Goal: Information Seeking & Learning: Learn about a topic

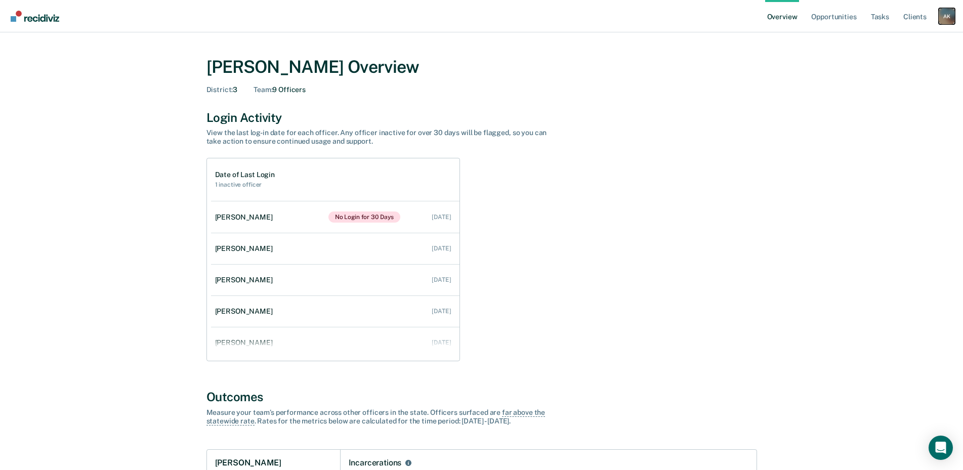
click at [942, 16] on div "A K" at bounding box center [947, 16] width 16 height 16
click at [923, 65] on link "Go to Operations" at bounding box center [905, 65] width 81 height 9
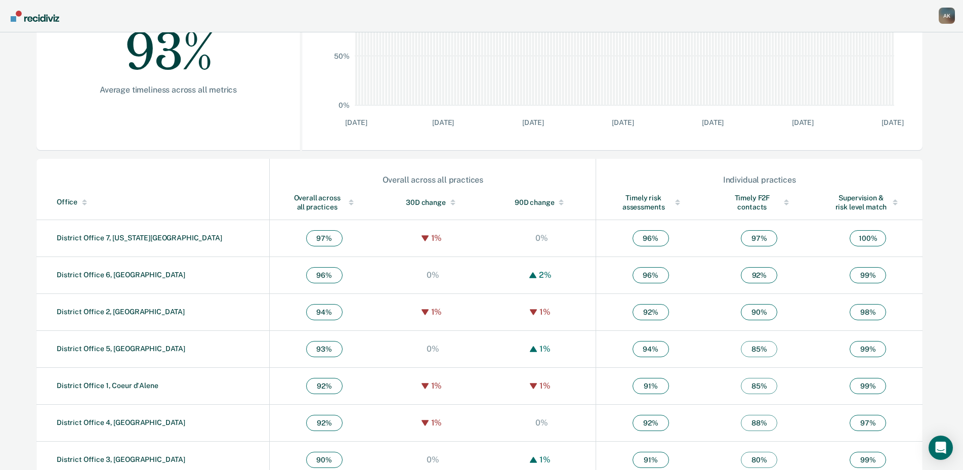
scroll to position [235, 0]
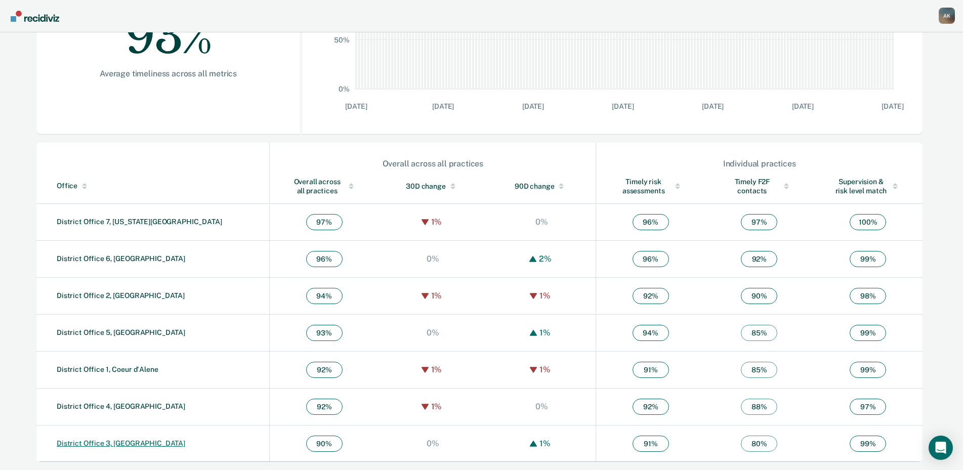
click at [104, 447] on link "District Office 3, [GEOGRAPHIC_DATA]" at bounding box center [121, 443] width 129 height 8
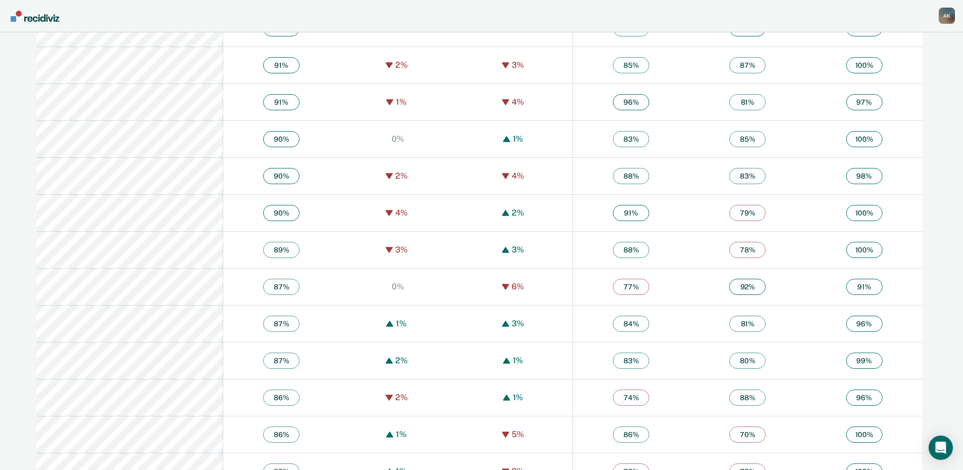
scroll to position [1518, 0]
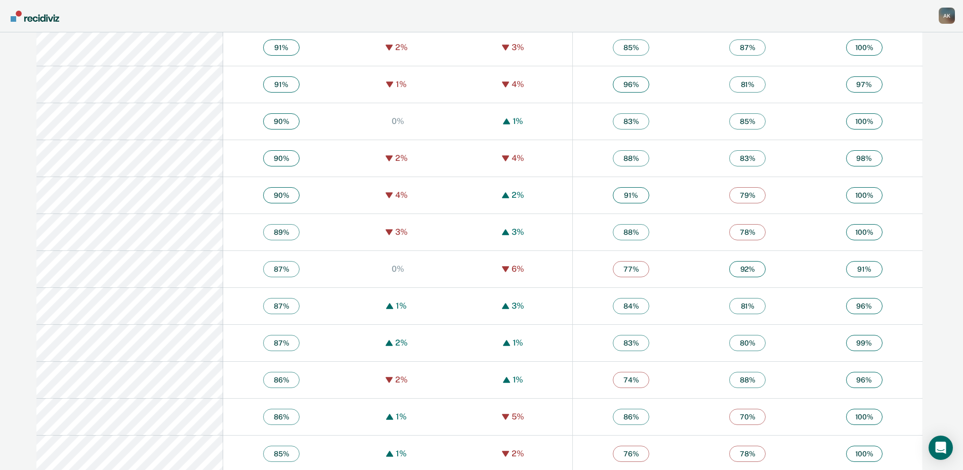
scroll to position [235, 0]
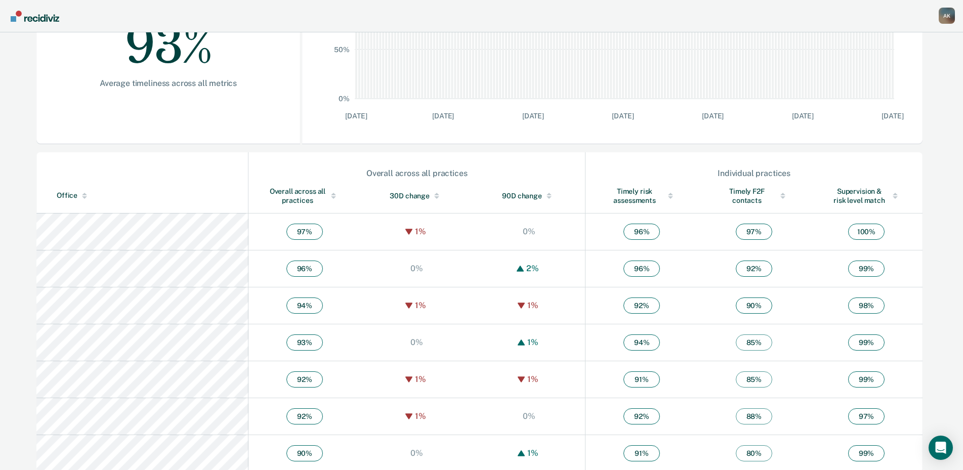
scroll to position [235, 0]
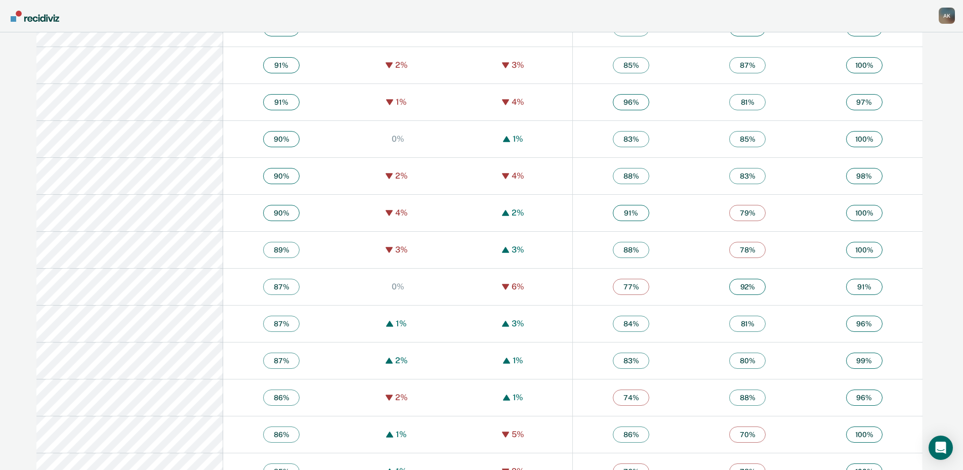
scroll to position [1518, 0]
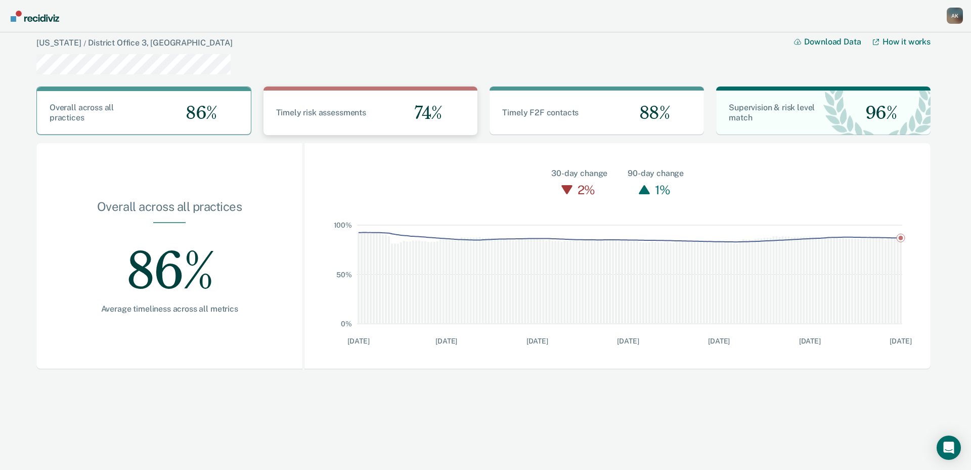
click at [336, 108] on span "Timely risk assessments" at bounding box center [321, 113] width 90 height 10
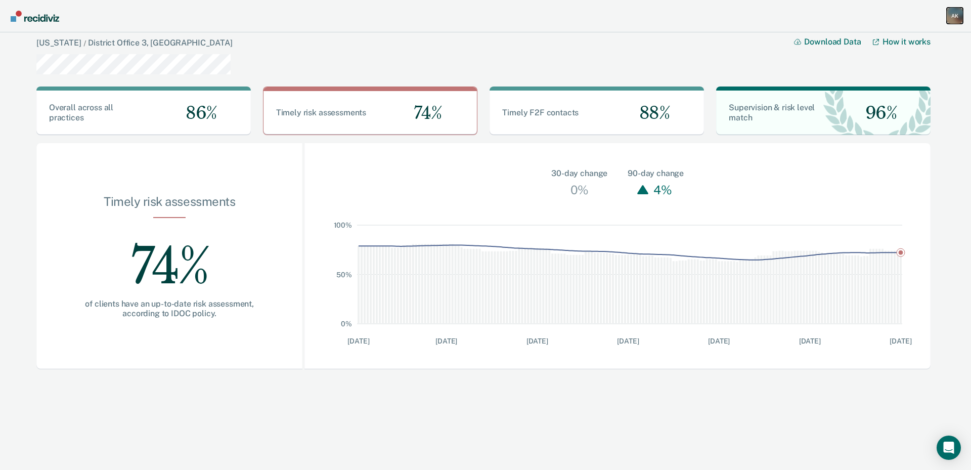
click at [955, 16] on div "A K" at bounding box center [955, 16] width 16 height 16
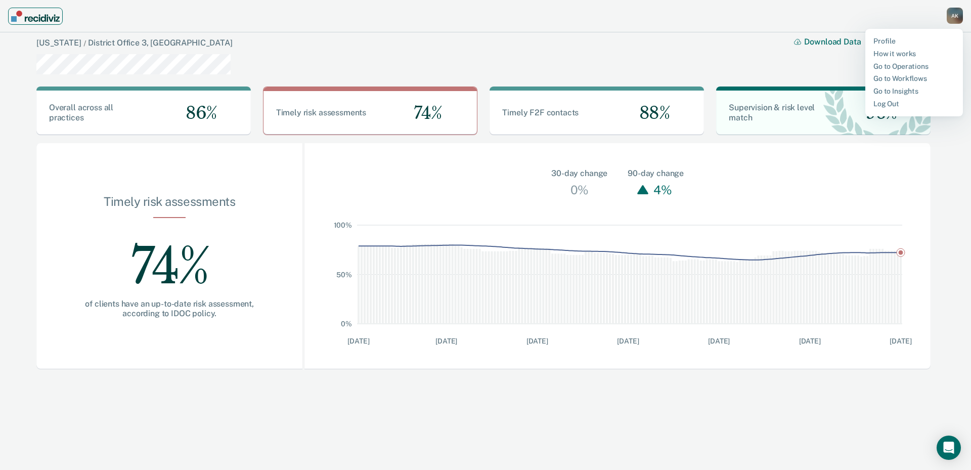
click at [42, 15] on img "Main navigation" at bounding box center [35, 16] width 49 height 11
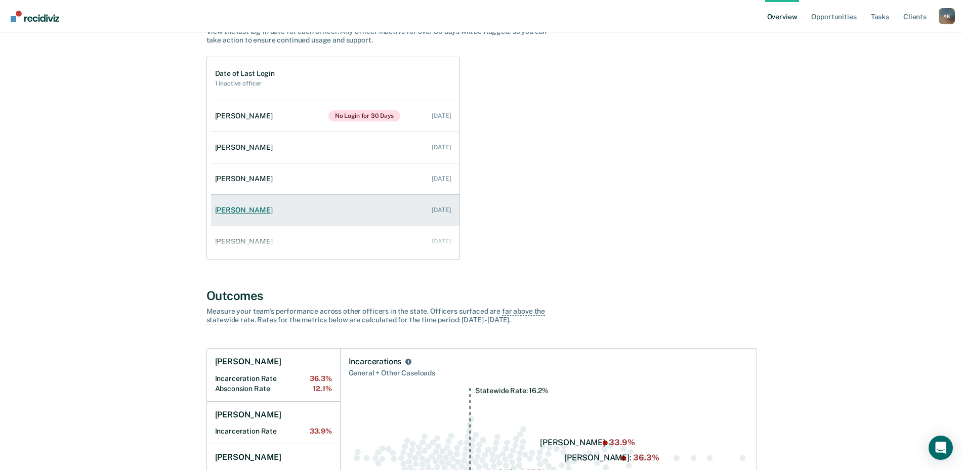
click at [236, 208] on div "[PERSON_NAME]" at bounding box center [246, 210] width 62 height 9
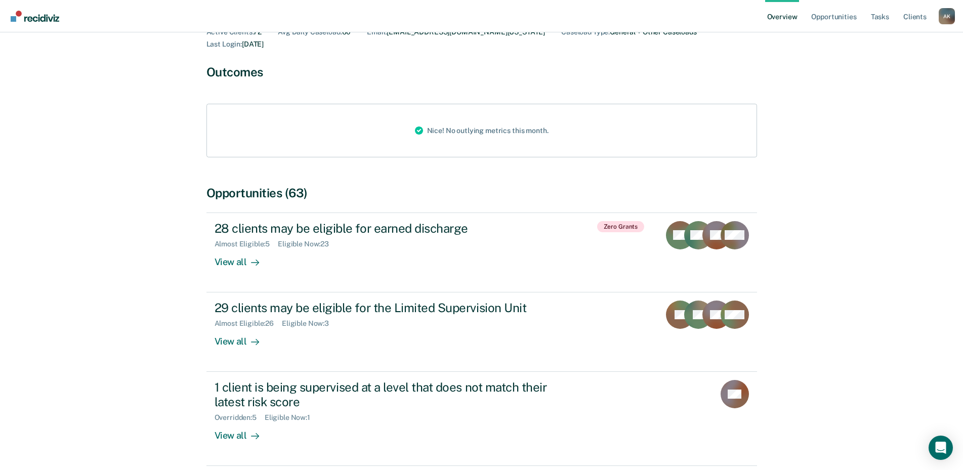
scroll to position [101, 0]
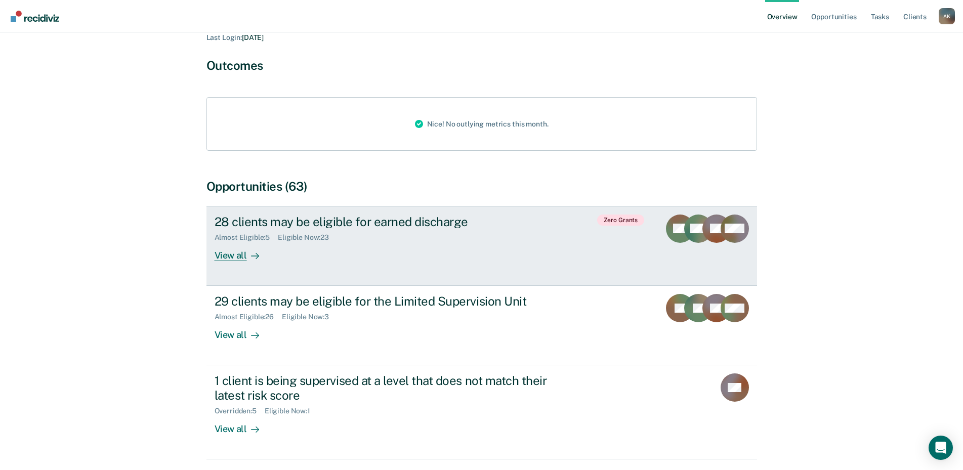
click at [238, 241] on div "View all" at bounding box center [243, 251] width 57 height 20
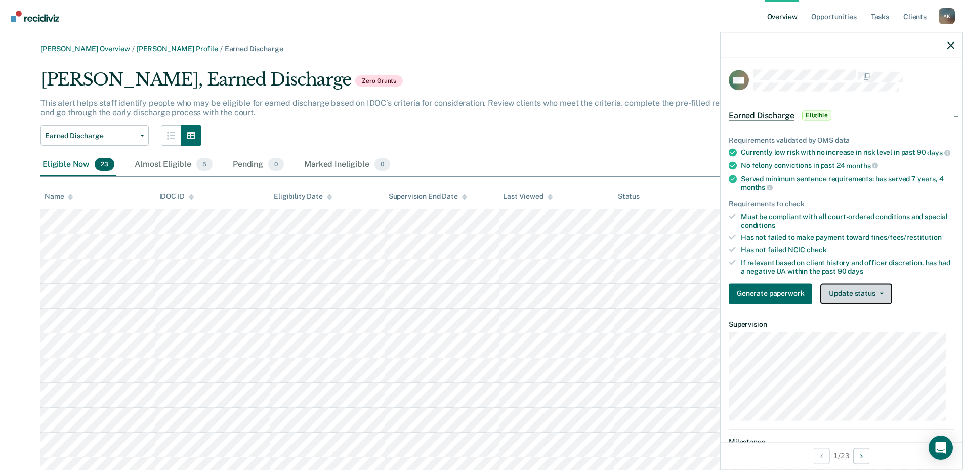
click at [867, 303] on button "Update status" at bounding box center [855, 293] width 71 height 20
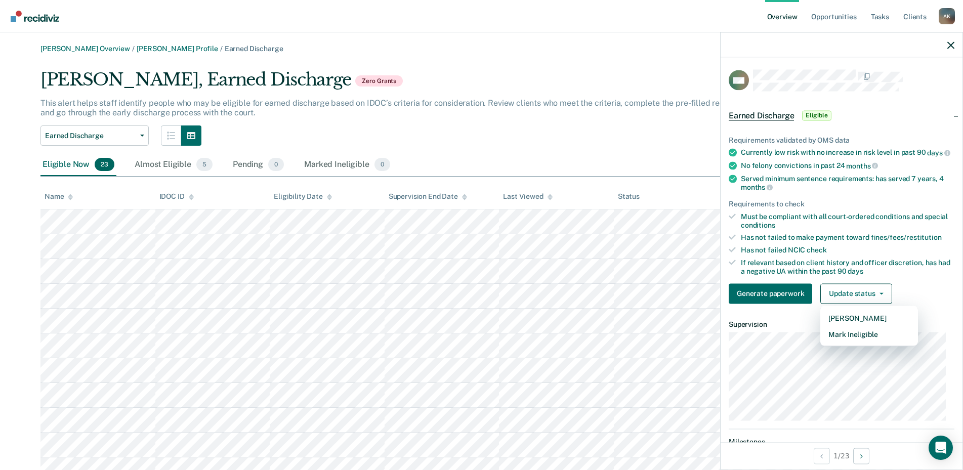
click at [523, 148] on div "[PERSON_NAME], Earned Discharge Zero Grants This alert helps staff identify peo…" at bounding box center [481, 424] width 882 height 710
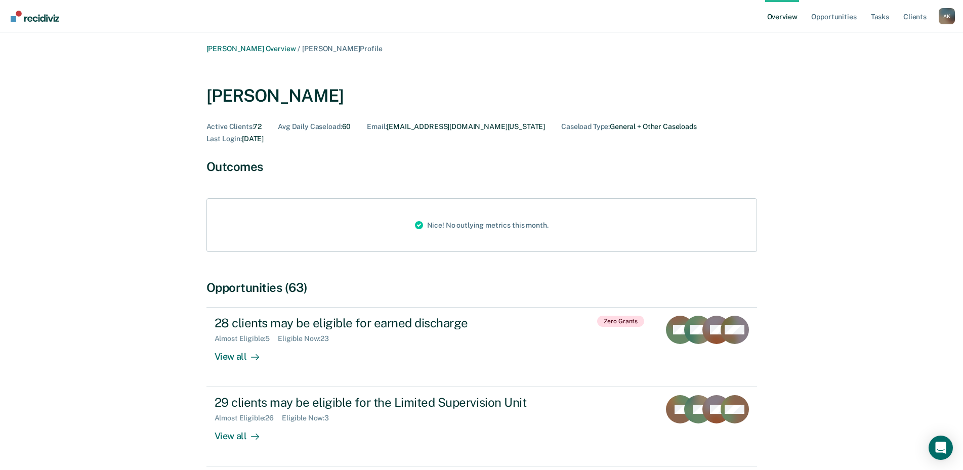
scroll to position [101, 0]
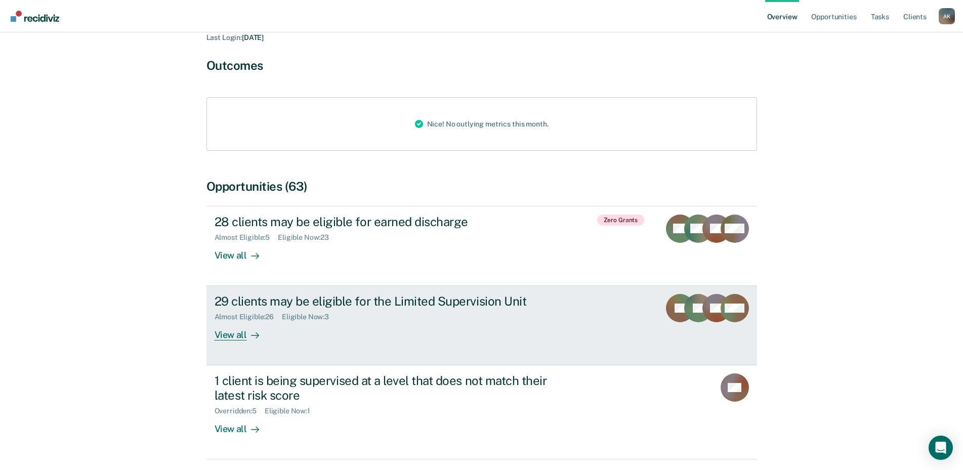
click at [227, 324] on div "View all" at bounding box center [243, 331] width 57 height 20
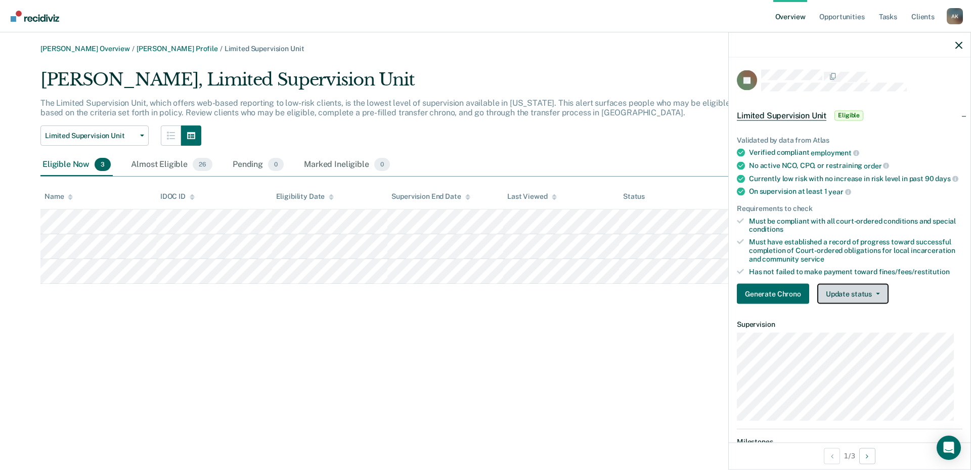
click at [834, 304] on button "Update status" at bounding box center [853, 294] width 71 height 20
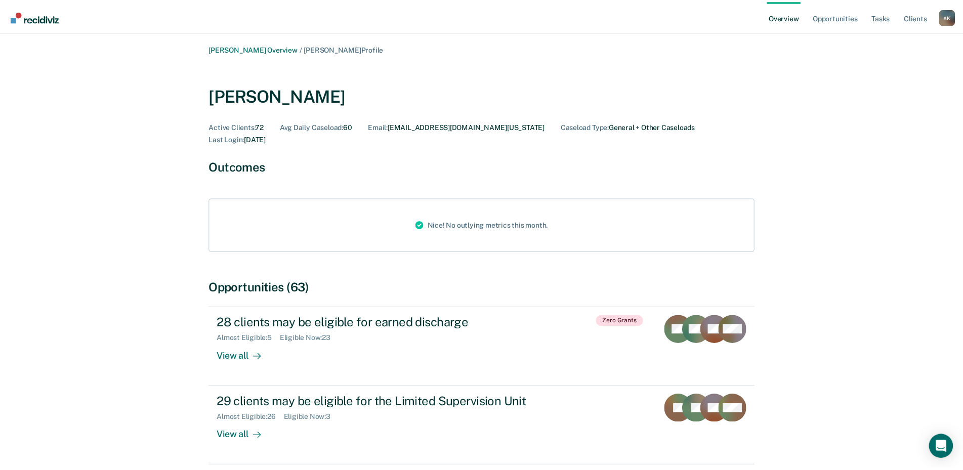
scroll to position [101, 0]
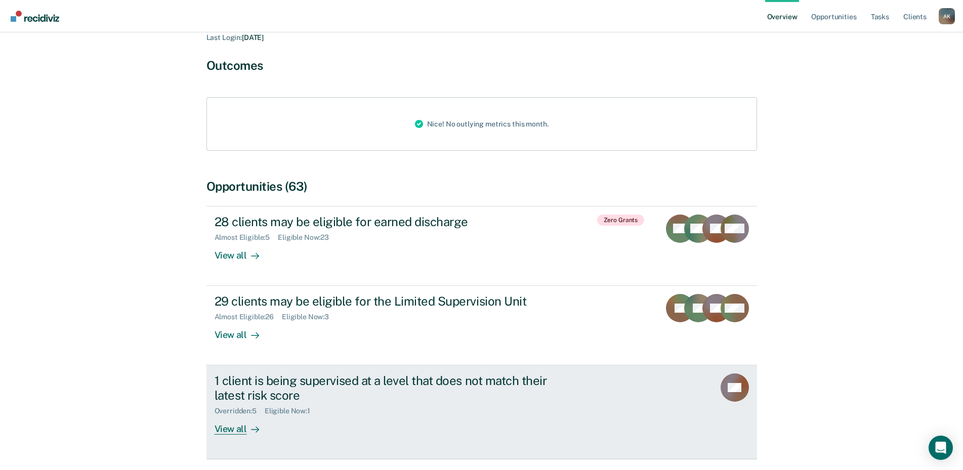
click at [224, 417] on div "View all" at bounding box center [243, 425] width 57 height 20
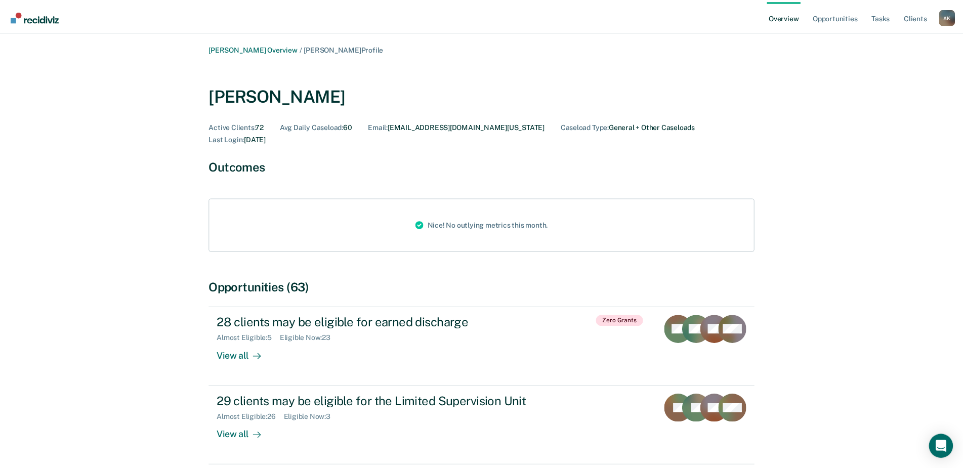
scroll to position [101, 0]
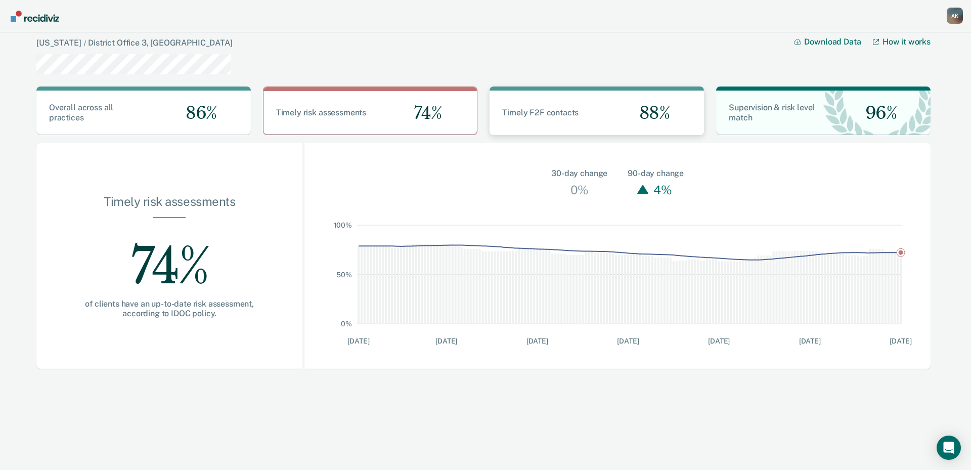
click at [561, 115] on span "Timely F2F contacts" at bounding box center [540, 113] width 76 height 10
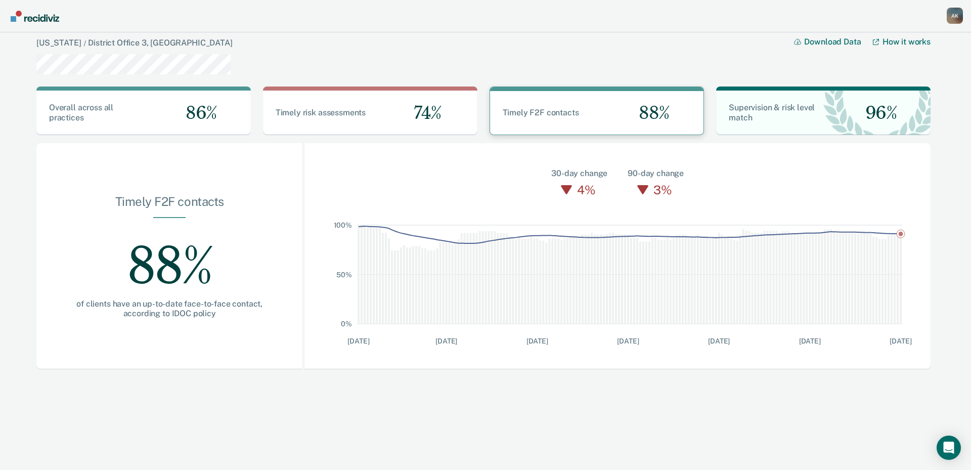
click at [552, 111] on span "Timely F2F contacts" at bounding box center [541, 113] width 76 height 10
click at [37, 30] on div "[PERSON_NAME] A K Profile How it works Go to Operations Go to Workflows Go to I…" at bounding box center [485, 235] width 971 height 470
click at [37, 19] on img "Main navigation" at bounding box center [35, 16] width 49 height 11
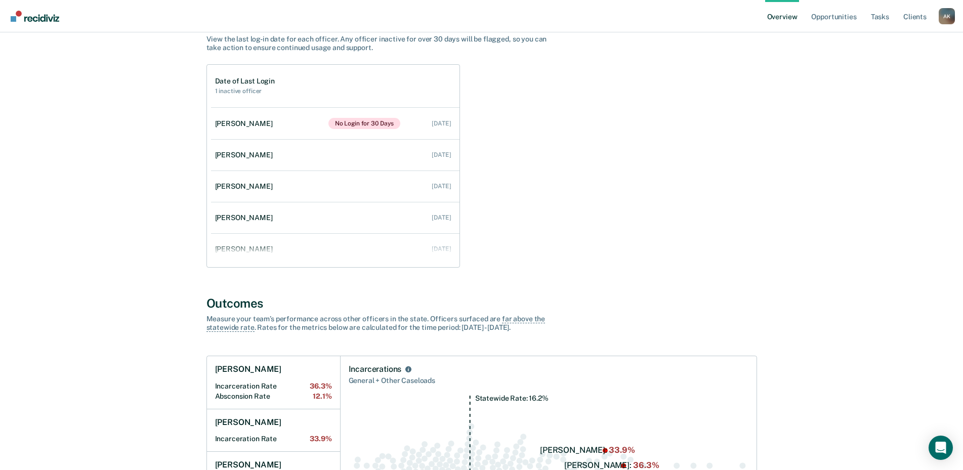
scroll to position [101, 0]
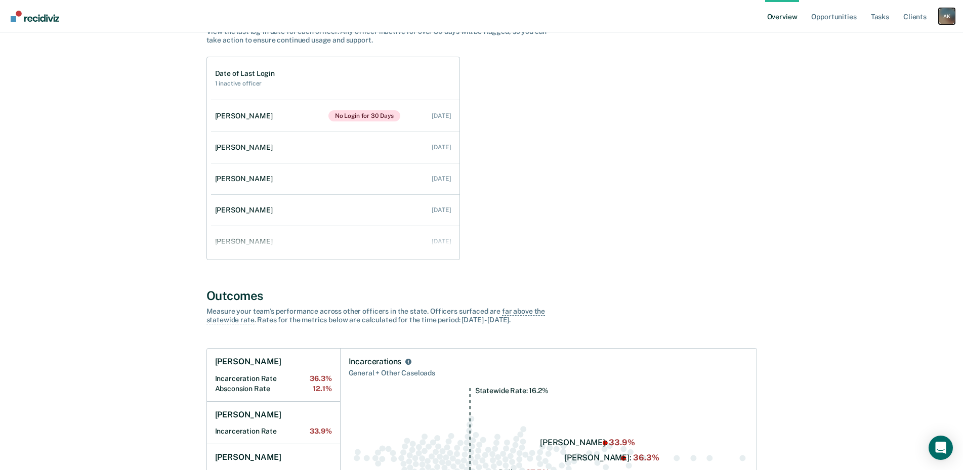
click at [942, 21] on div "A K" at bounding box center [947, 16] width 16 height 16
click at [903, 64] on link "Go to Operations" at bounding box center [905, 65] width 81 height 9
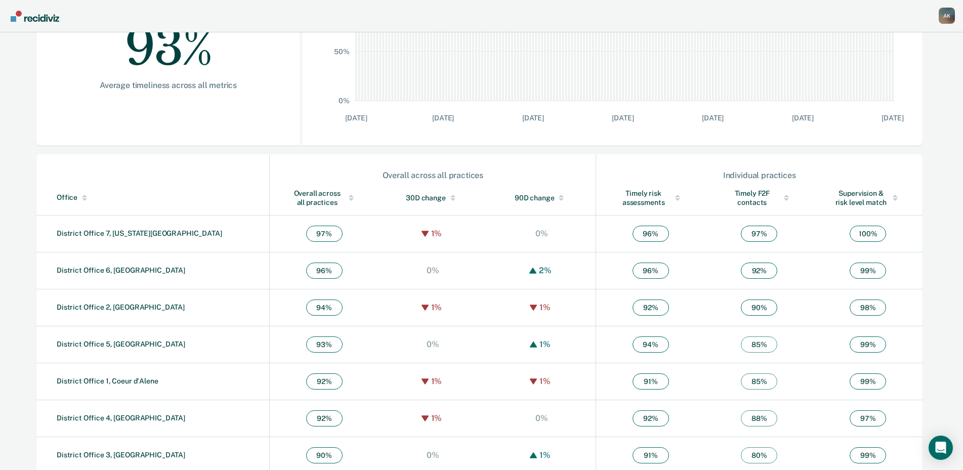
scroll to position [235, 0]
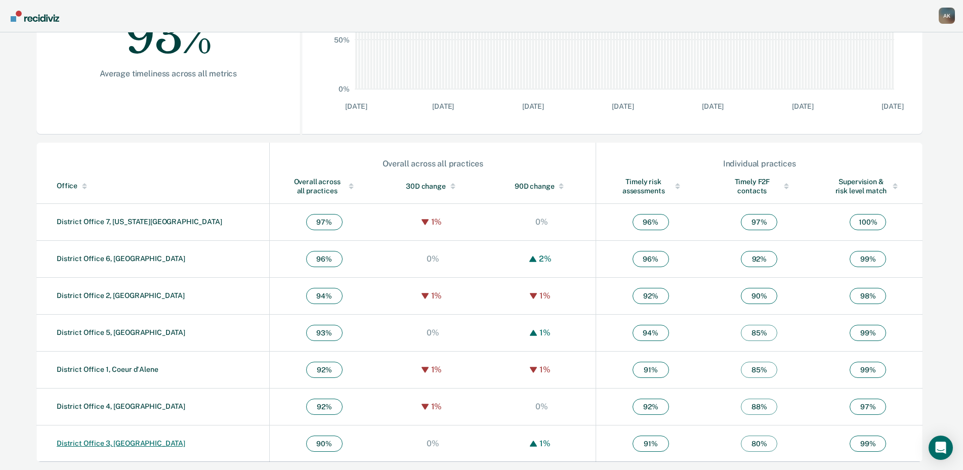
click at [103, 442] on link "District Office 3, [GEOGRAPHIC_DATA]" at bounding box center [121, 443] width 129 height 8
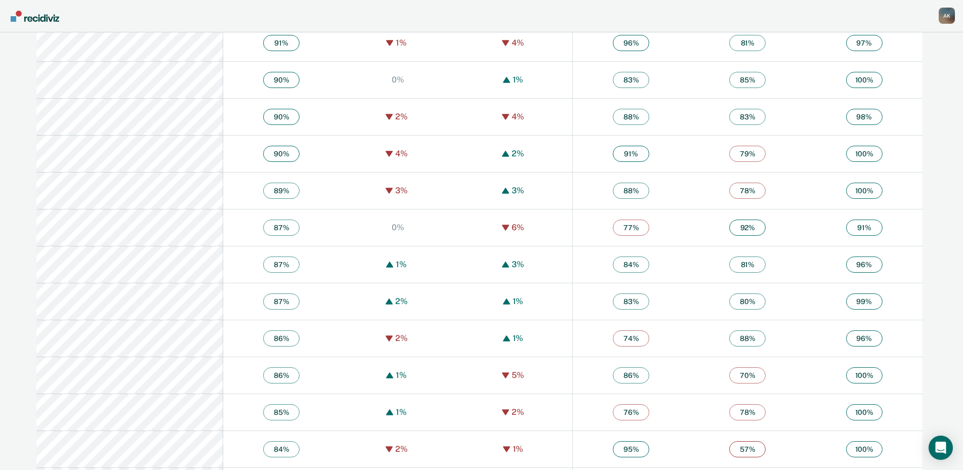
scroll to position [1569, 0]
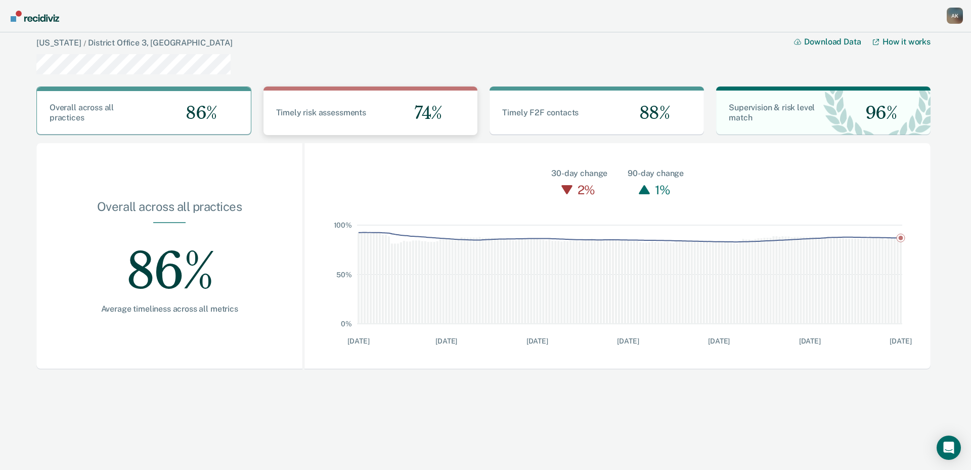
click at [345, 110] on span "Timely risk assessments" at bounding box center [321, 113] width 90 height 10
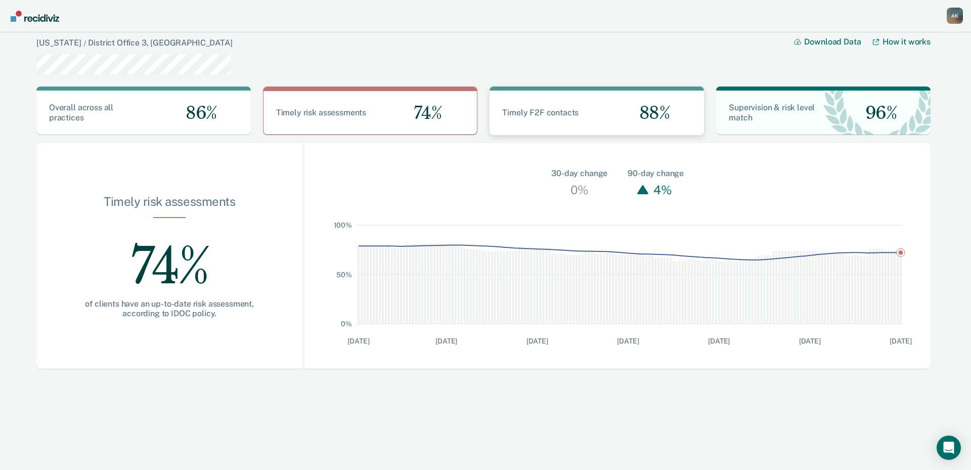
click at [559, 115] on span "Timely F2F contacts" at bounding box center [540, 113] width 76 height 10
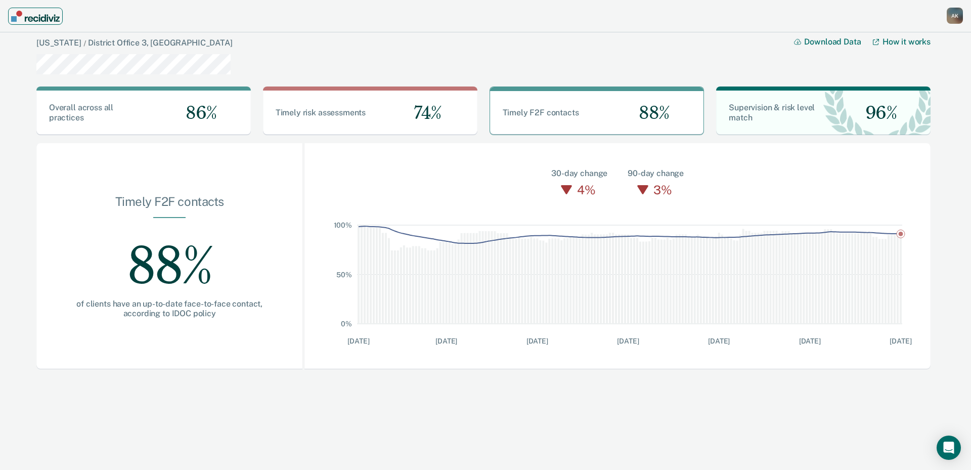
click at [26, 19] on img "Main navigation" at bounding box center [35, 16] width 49 height 11
